Goal: Communication & Community: Participate in discussion

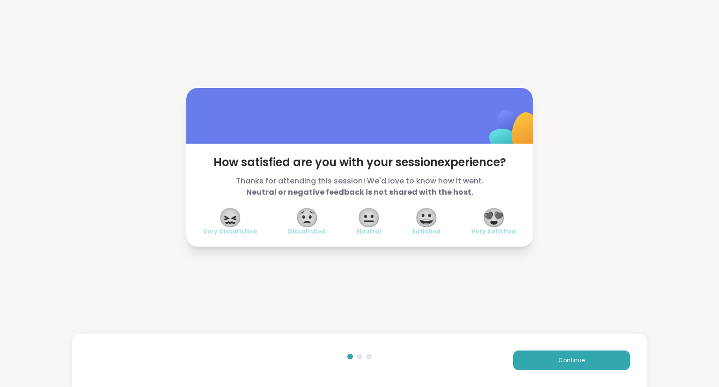
click at [490, 225] on span "😍" at bounding box center [493, 217] width 23 height 17
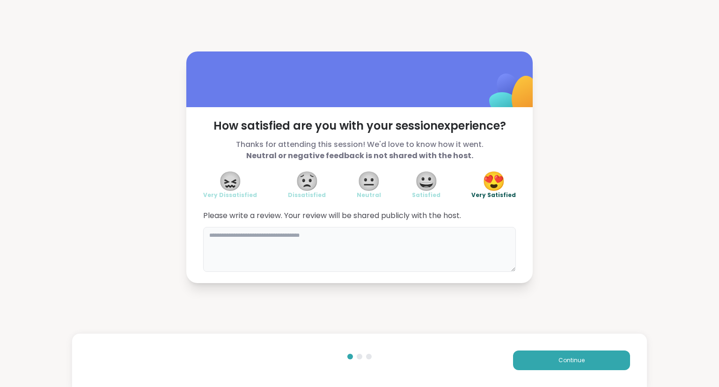
click at [428, 257] on textarea at bounding box center [359, 249] width 313 height 45
type textarea "**********"
click at [554, 358] on button "Continue" at bounding box center [571, 361] width 117 height 20
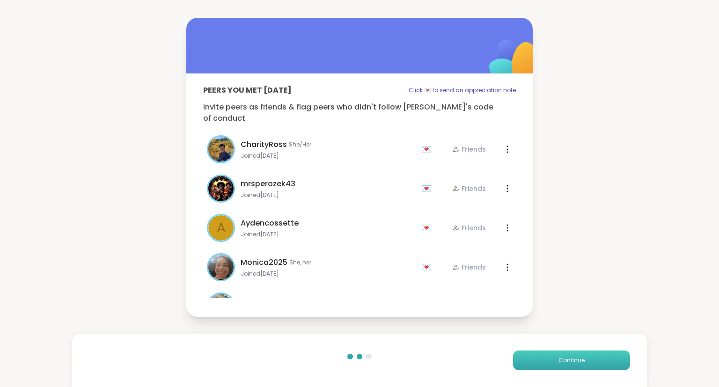
click at [537, 365] on button "Continue" at bounding box center [571, 361] width 117 height 20
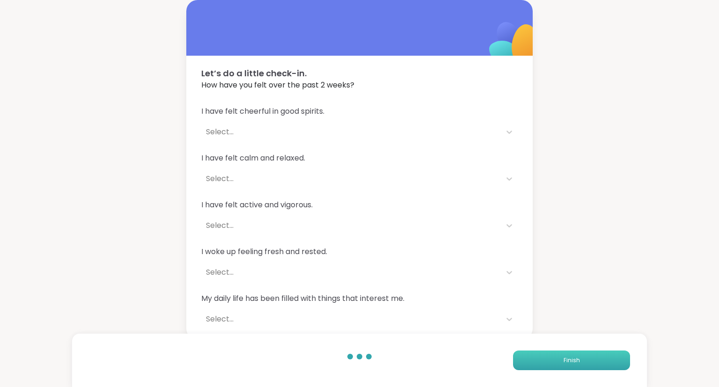
click at [544, 365] on button "Finish" at bounding box center [571, 361] width 117 height 20
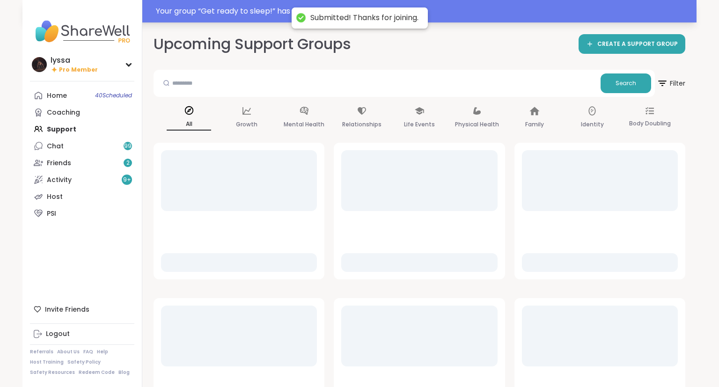
click at [242, 7] on div "Your group “ Get ready to sleep! ” has started. Click here to enter!" at bounding box center [423, 11] width 535 height 11
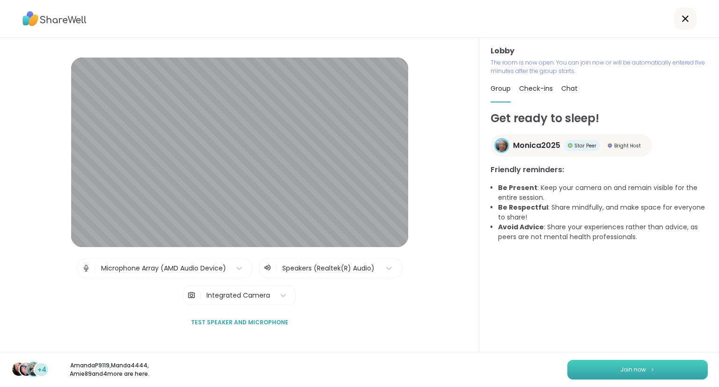
click at [579, 368] on button "Join now" at bounding box center [637, 370] width 140 height 20
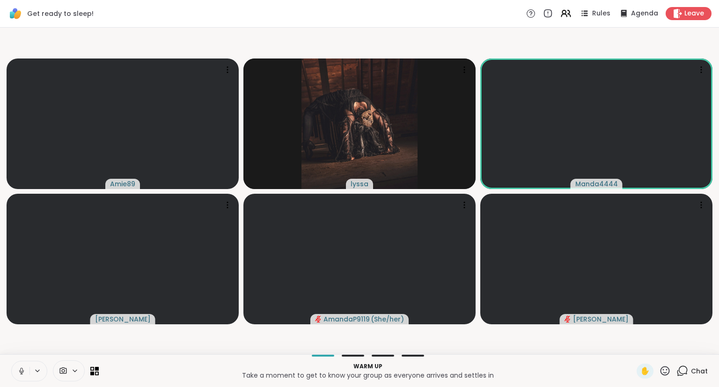
click at [17, 364] on button at bounding box center [21, 371] width 18 height 20
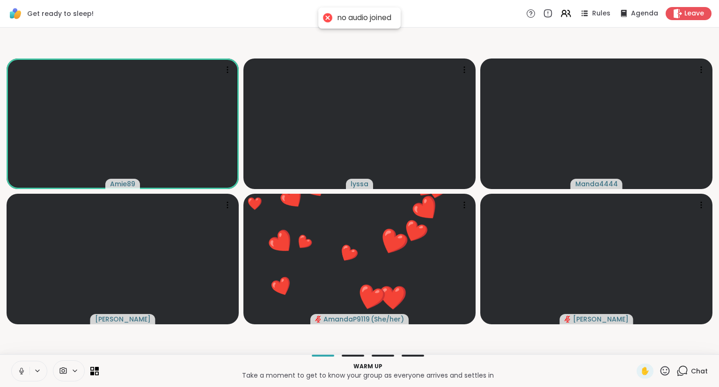
click at [18, 370] on icon at bounding box center [21, 371] width 8 height 8
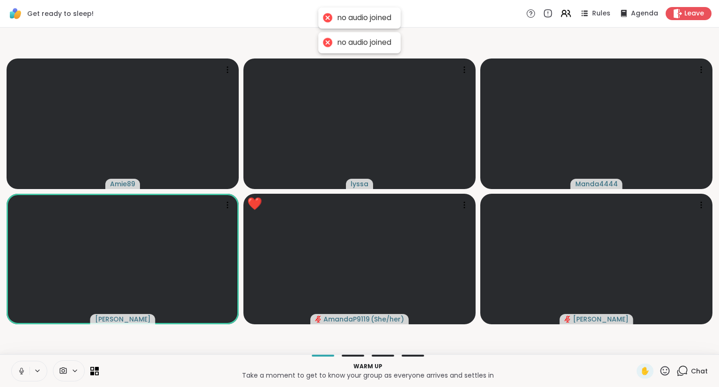
click at [24, 367] on icon at bounding box center [21, 371] width 8 height 8
click at [22, 374] on icon at bounding box center [21, 374] width 2 height 0
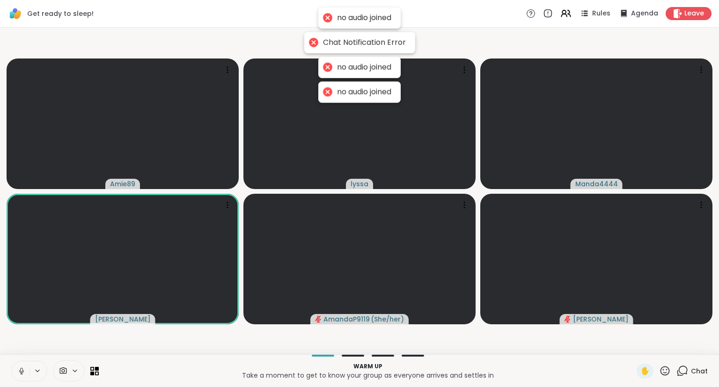
click at [22, 374] on icon at bounding box center [21, 374] width 2 height 0
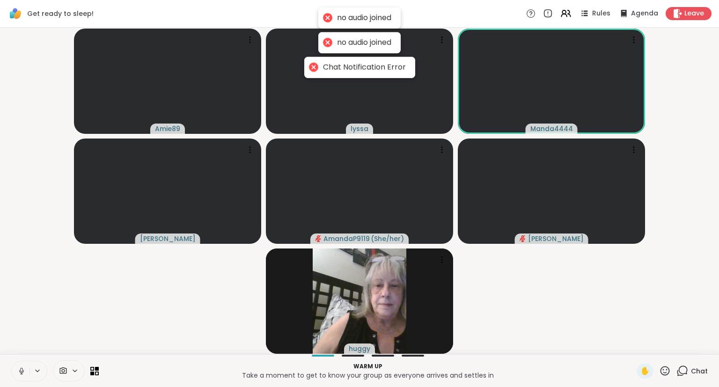
click at [23, 370] on icon at bounding box center [21, 371] width 8 height 8
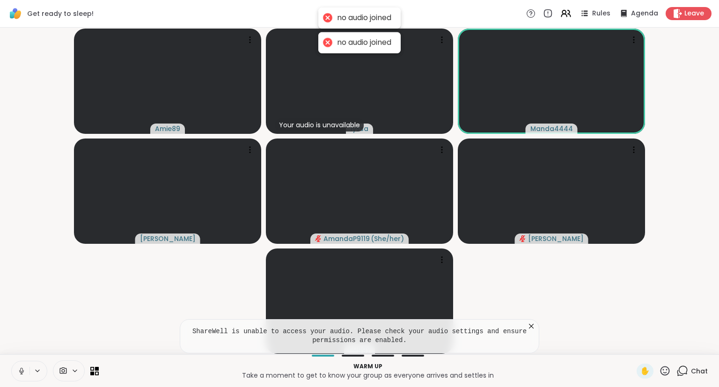
click at [35, 350] on video-player-container "Amie89 Your audio is unavailable lyssa Manda4444 [PERSON_NAME] AmandaP9119 ( Sh…" at bounding box center [360, 190] width 708 height 319
click at [530, 327] on icon at bounding box center [531, 326] width 9 height 9
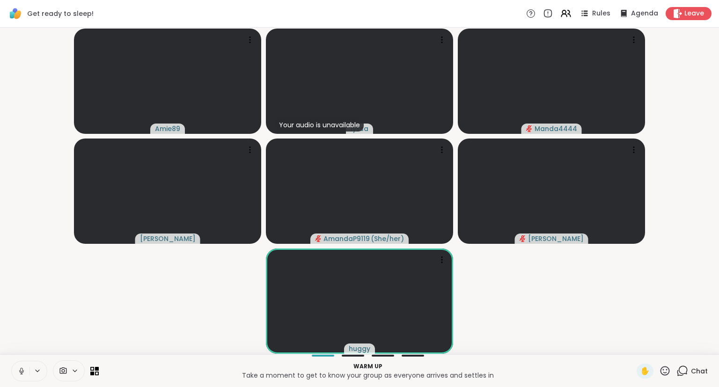
click at [19, 372] on icon at bounding box center [21, 371] width 8 height 8
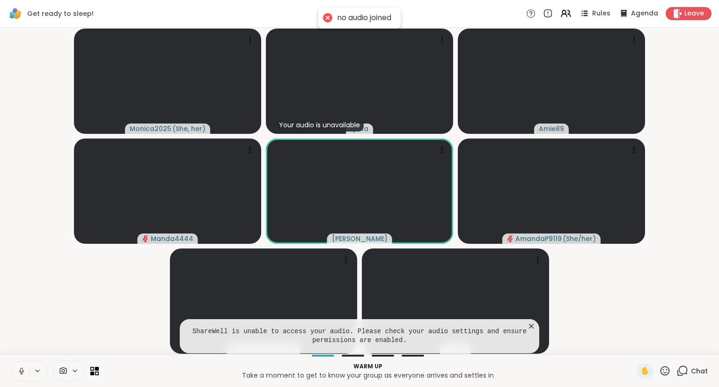
click at [530, 326] on icon at bounding box center [531, 326] width 5 height 5
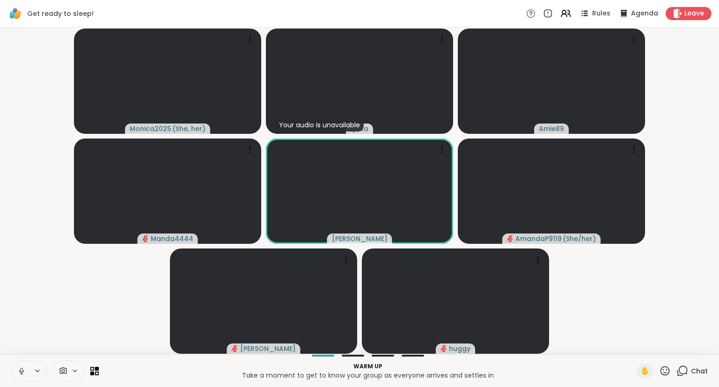
click at [11, 375] on div "Warm up Take a moment to get to know your group as everyone arrives and settles…" at bounding box center [359, 370] width 719 height 33
click at [23, 373] on icon at bounding box center [21, 371] width 8 height 8
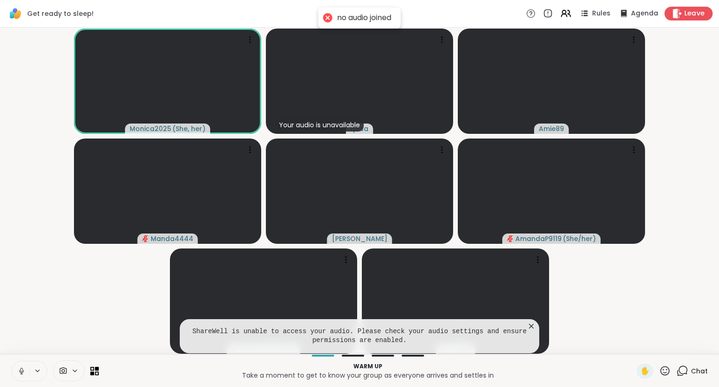
click at [681, 18] on icon at bounding box center [677, 13] width 10 height 10
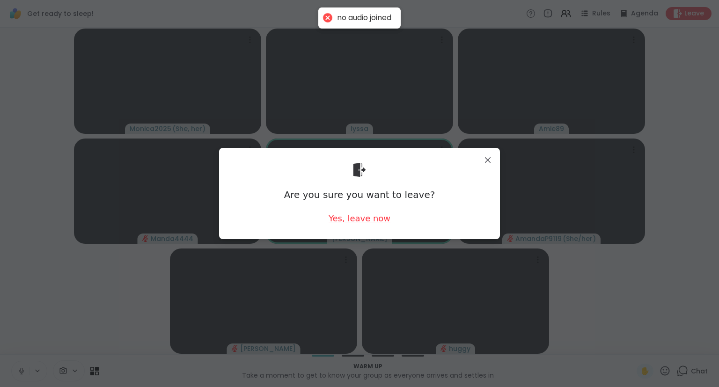
click at [355, 220] on div "Yes, leave now" at bounding box center [360, 219] width 62 height 12
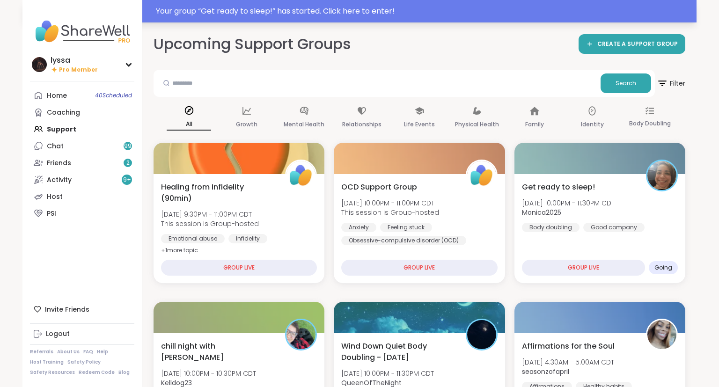
click at [312, 13] on div "Your group “ Get ready to sleep! ” has started. Click here to enter!" at bounding box center [423, 11] width 535 height 11
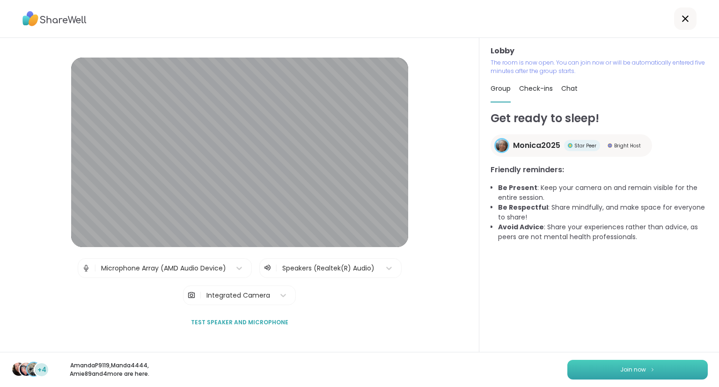
click at [615, 370] on button "Join now" at bounding box center [637, 370] width 140 height 20
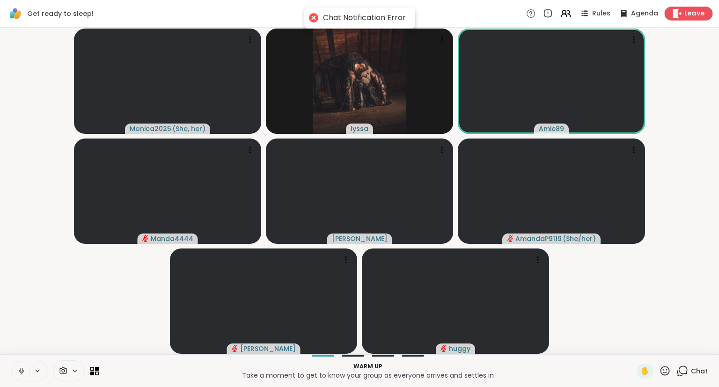
click at [687, 12] on span "Leave" at bounding box center [694, 14] width 21 height 10
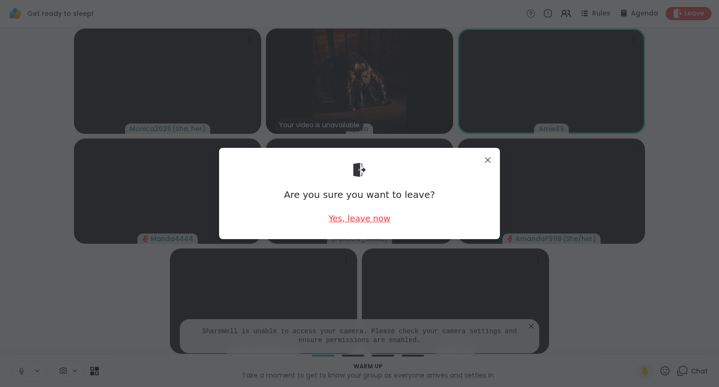
click at [358, 215] on div "Yes, leave now" at bounding box center [360, 219] width 62 height 12
